Goal: Task Accomplishment & Management: Manage account settings

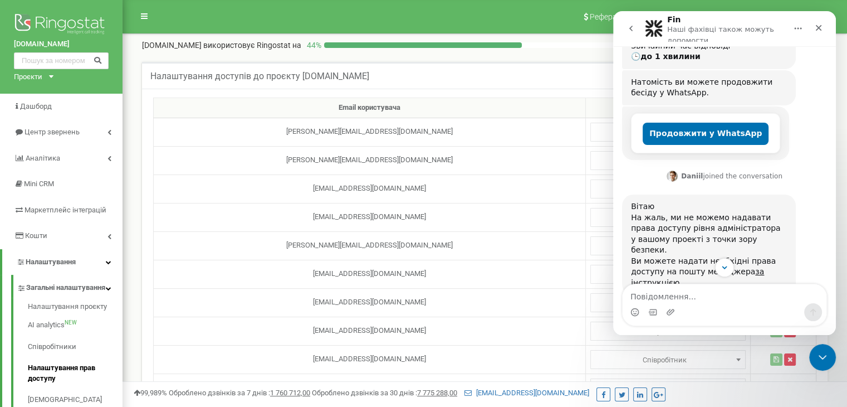
scroll to position [216, 0]
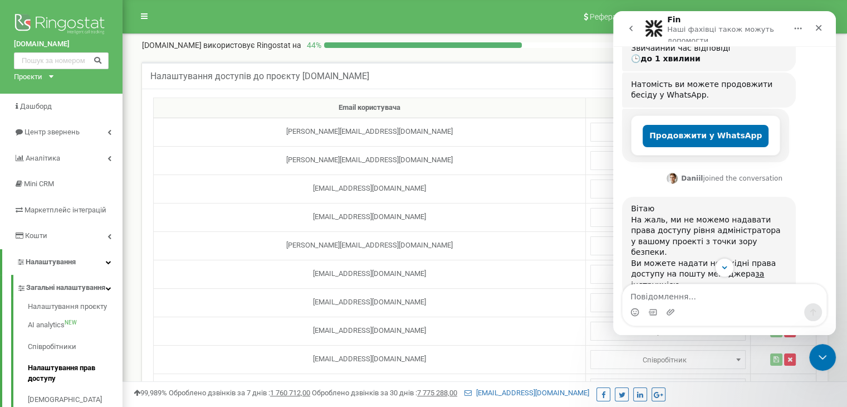
click at [634, 25] on icon "go back" at bounding box center [631, 28] width 9 height 9
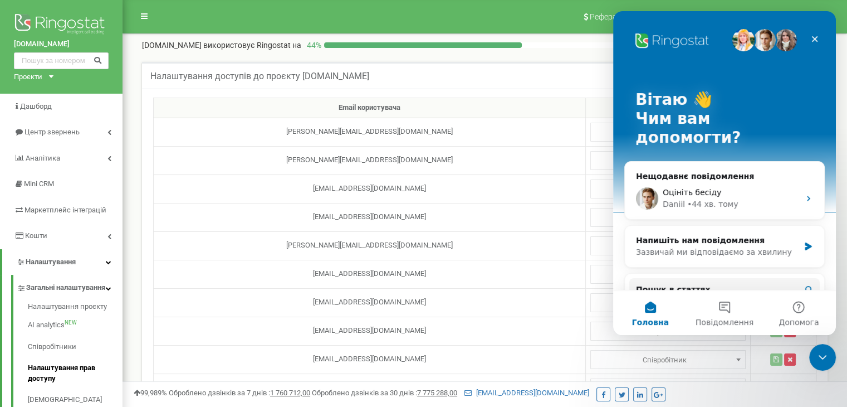
scroll to position [0, 0]
click at [823, 354] on icon "Закрити програму для спілкування Intercom" at bounding box center [820, 355] width 13 height 13
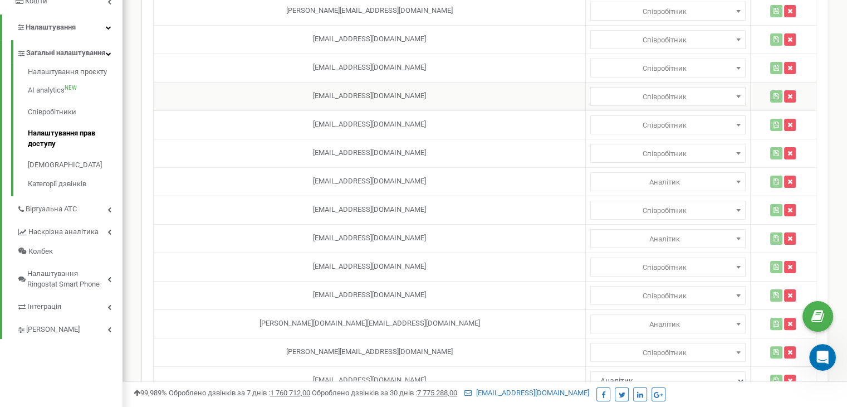
scroll to position [300, 0]
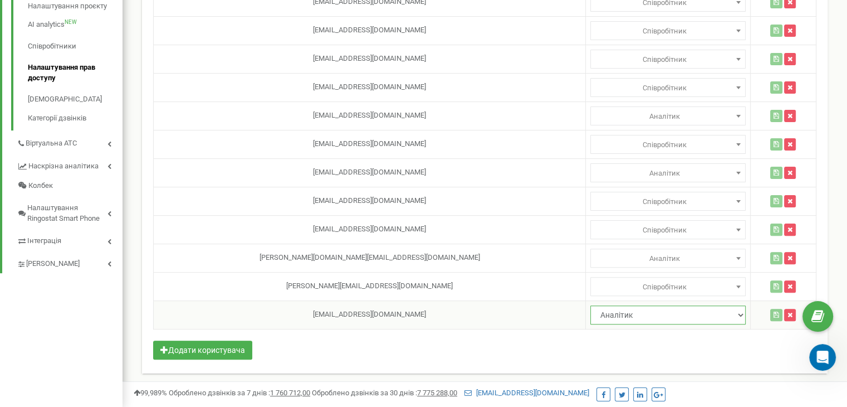
click at [705, 314] on select "Адміністратор Аналітик" at bounding box center [668, 314] width 155 height 19
select select "1"
click at [591, 305] on select "Адміністратор Аналітик" at bounding box center [668, 314] width 155 height 19
click at [788, 313] on icon "button" at bounding box center [790, 314] width 5 height 7
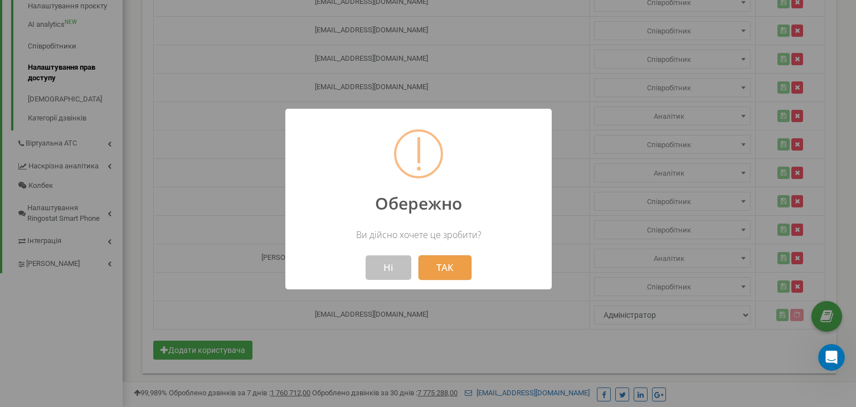
click at [439, 266] on button "ТАК" at bounding box center [444, 267] width 53 height 25
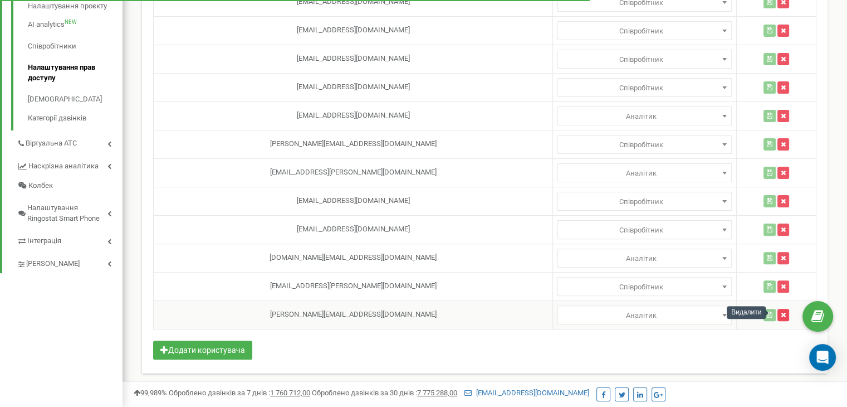
click at [781, 313] on icon "button" at bounding box center [783, 314] width 5 height 7
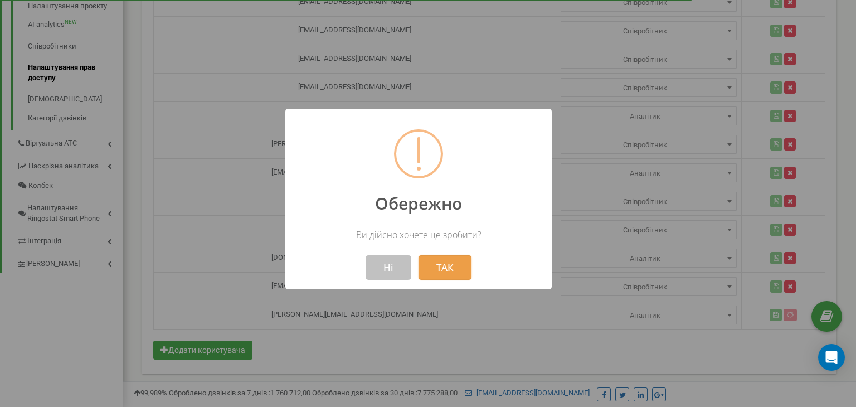
click at [447, 271] on button "ТАК" at bounding box center [444, 267] width 53 height 25
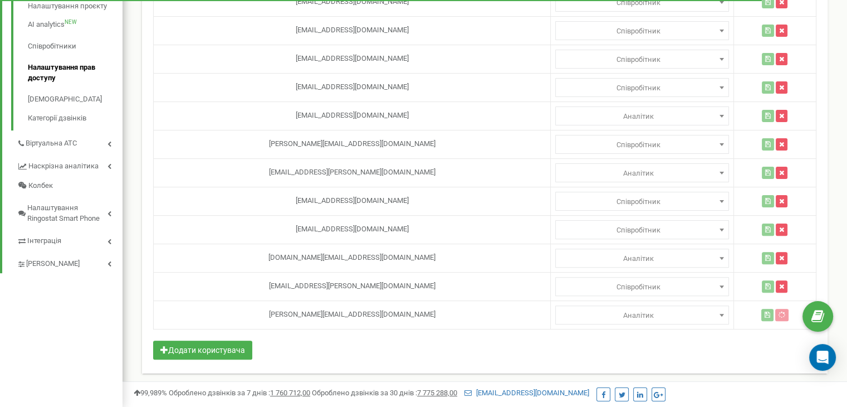
scroll to position [272, 0]
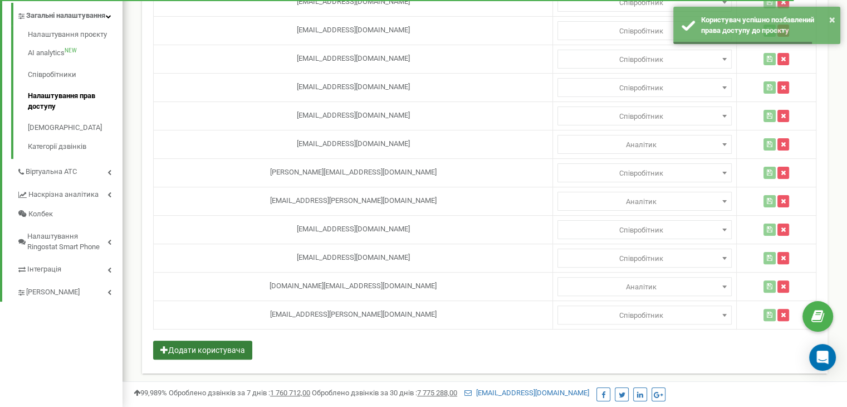
click at [231, 343] on button "Додати користувача" at bounding box center [202, 349] width 99 height 19
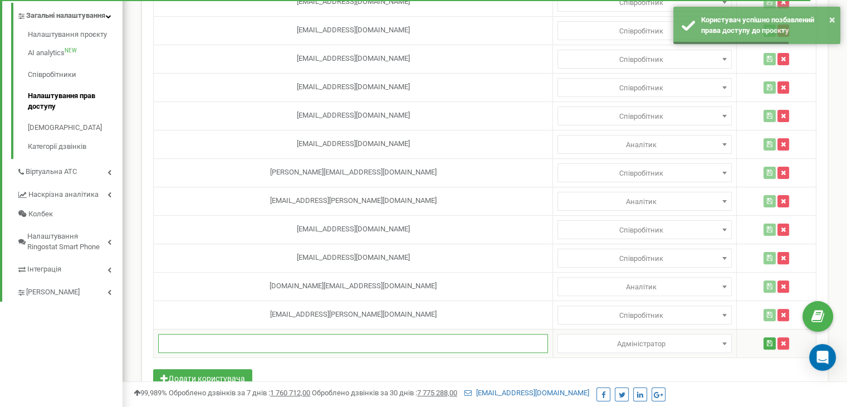
click at [253, 339] on input "text" at bounding box center [353, 343] width 390 height 19
paste input "[EMAIL_ADDRESS][DOMAIN_NAME]"
type input "[EMAIL_ADDRESS][DOMAIN_NAME]"
click at [765, 339] on button "button" at bounding box center [770, 343] width 12 height 12
